Goal: Transaction & Acquisition: Purchase product/service

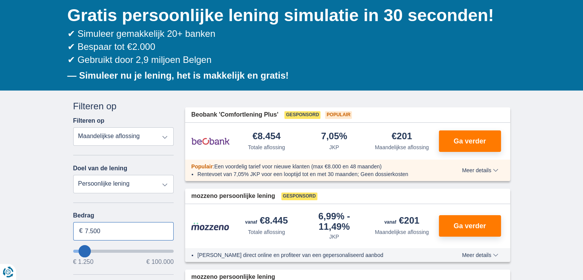
drag, startPoint x: 118, startPoint y: 231, endPoint x: 0, endPoint y: 229, distance: 117.7
type input "10.000"
type input "10250"
select select "48"
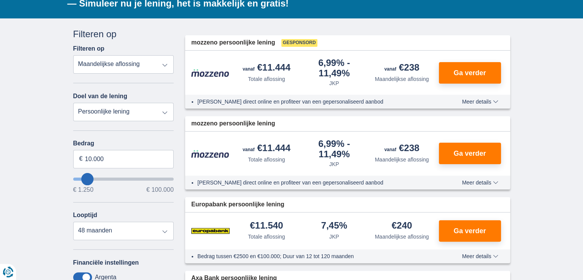
scroll to position [153, 0]
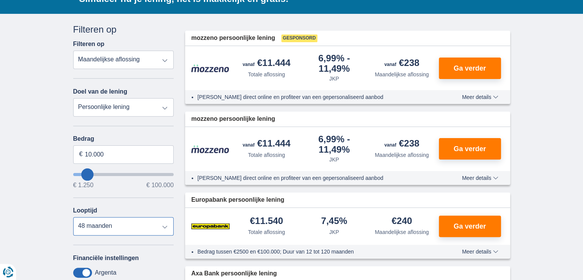
click at [166, 227] on select "12 maanden 18 maanden 24 maanden 30 maanden 36 maanden 42 maanden 48 maanden" at bounding box center [123, 226] width 101 height 18
